Goal: Information Seeking & Learning: Learn about a topic

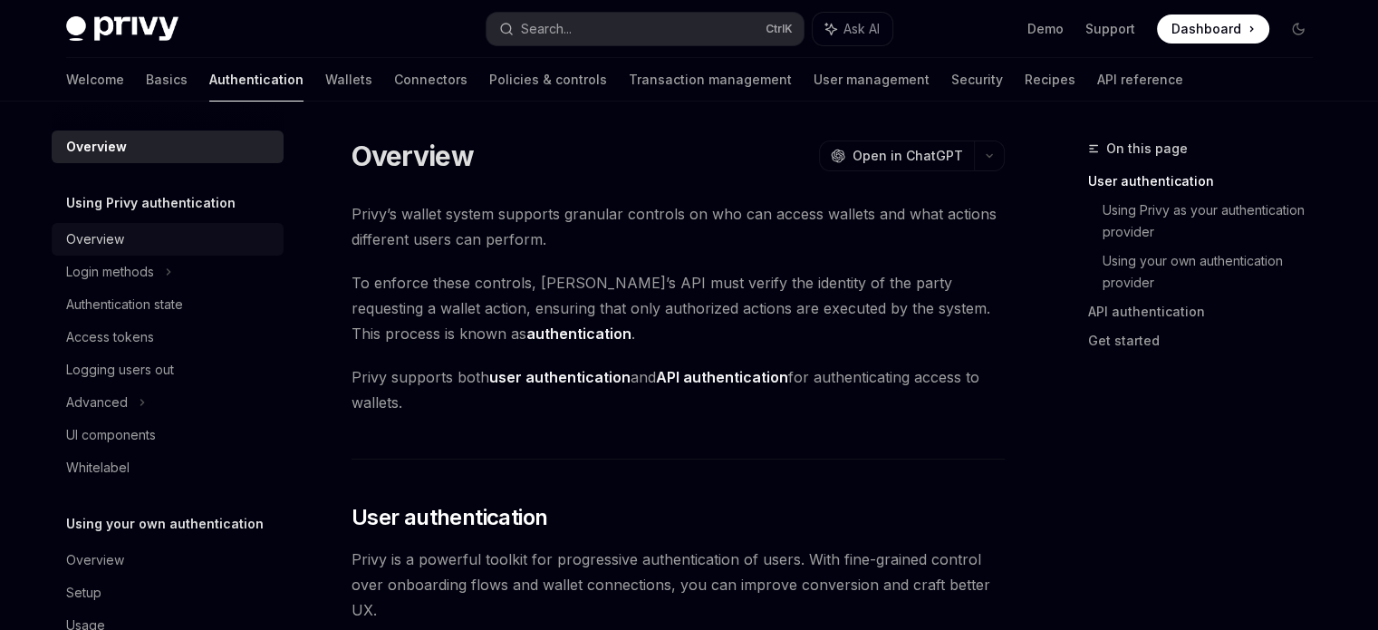
click at [125, 241] on div "Overview" at bounding box center [169, 239] width 207 height 22
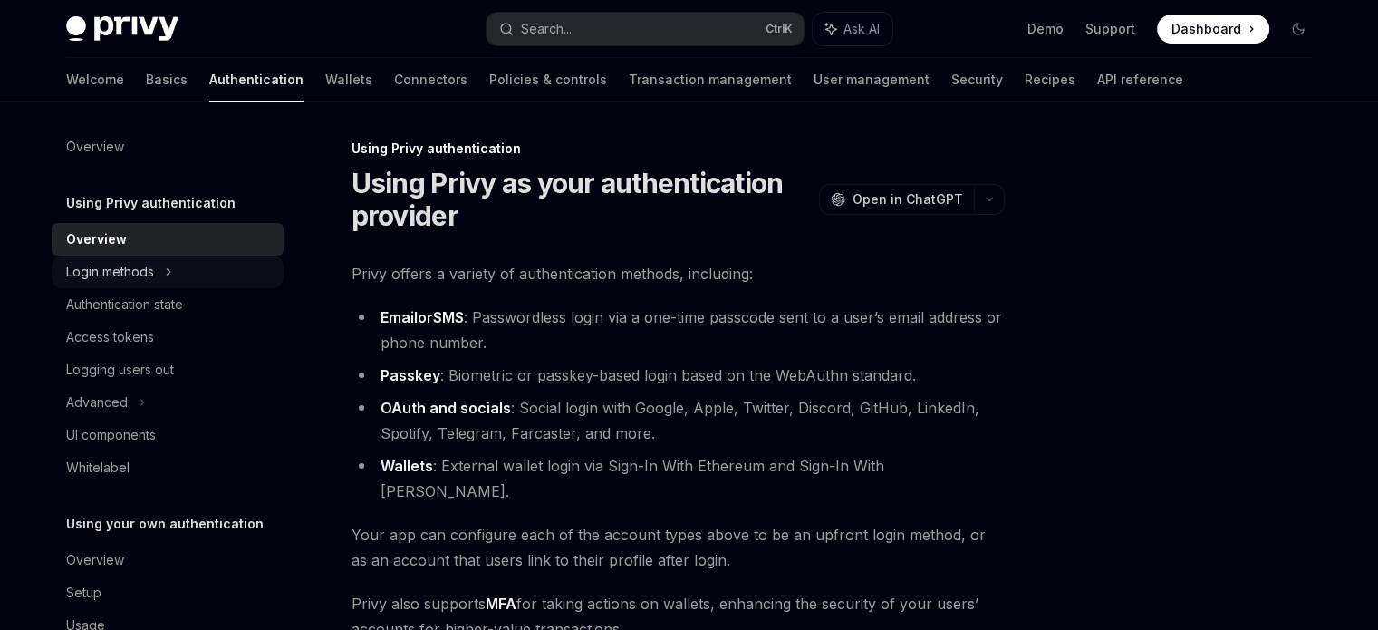
click at [110, 271] on div "Login methods" at bounding box center [110, 272] width 88 height 22
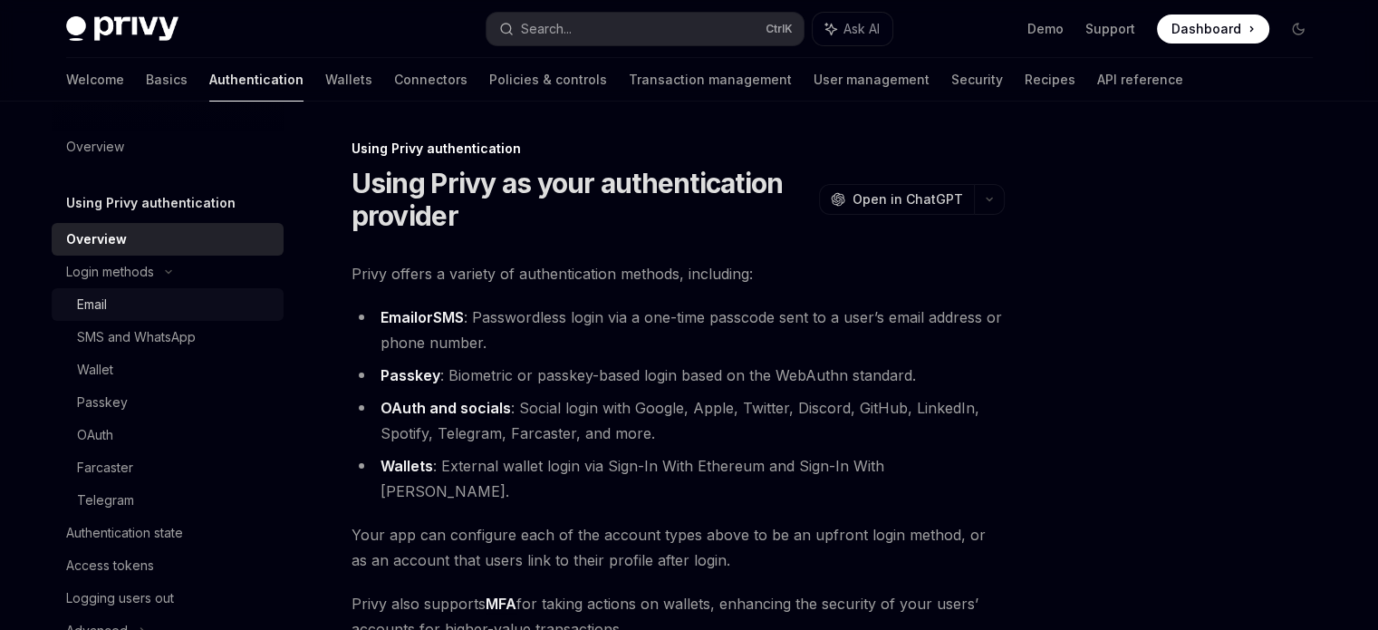
click at [126, 306] on div "Email" at bounding box center [175, 305] width 196 height 22
type textarea "*"
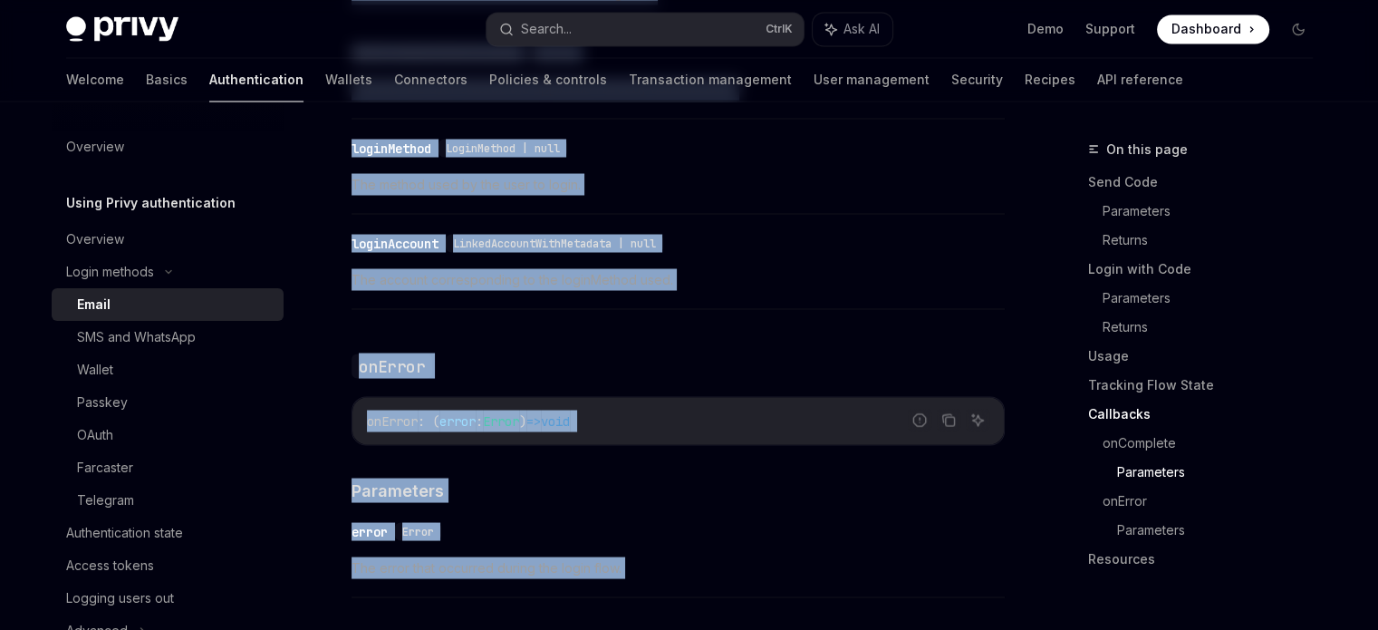
scroll to position [3391, 0]
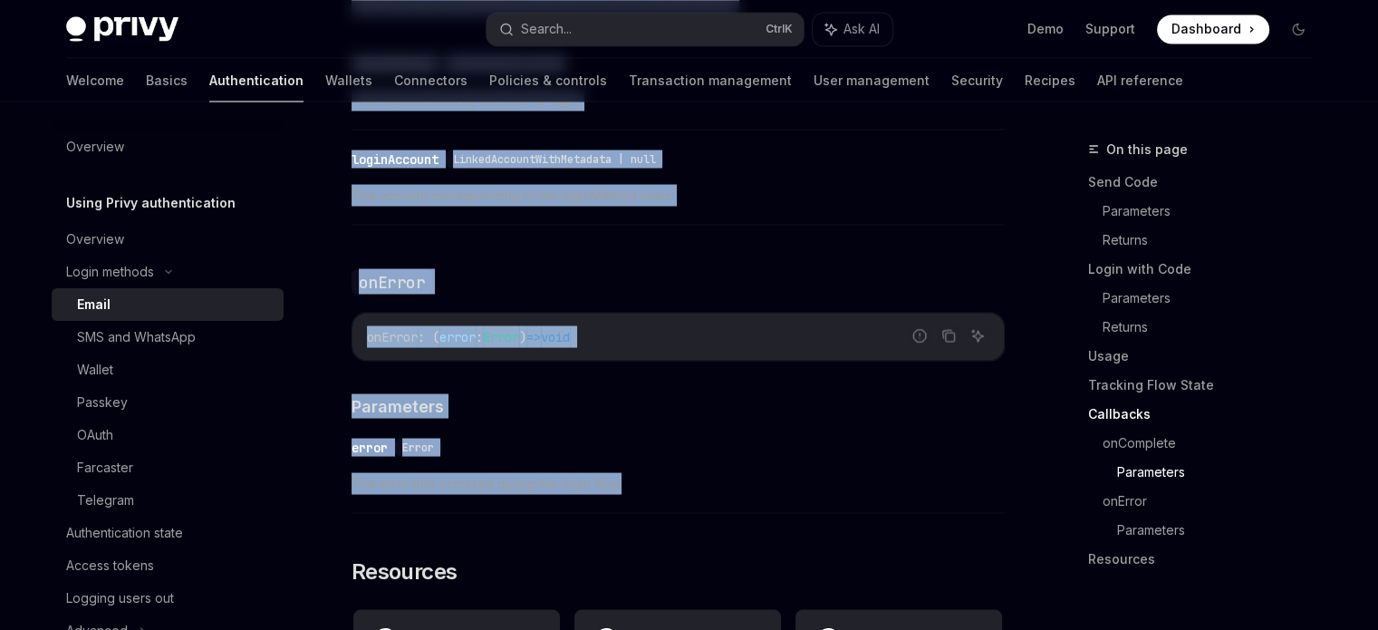
drag, startPoint x: 352, startPoint y: 145, endPoint x: 862, endPoint y: 465, distance: 601.3
copy div "Lorem ipsumdo Sitam ConsEC Adip el SeddOEI TempOR Inci ut LaboREE Dolor magnaal…"
